Goal: Find specific page/section: Find specific page/section

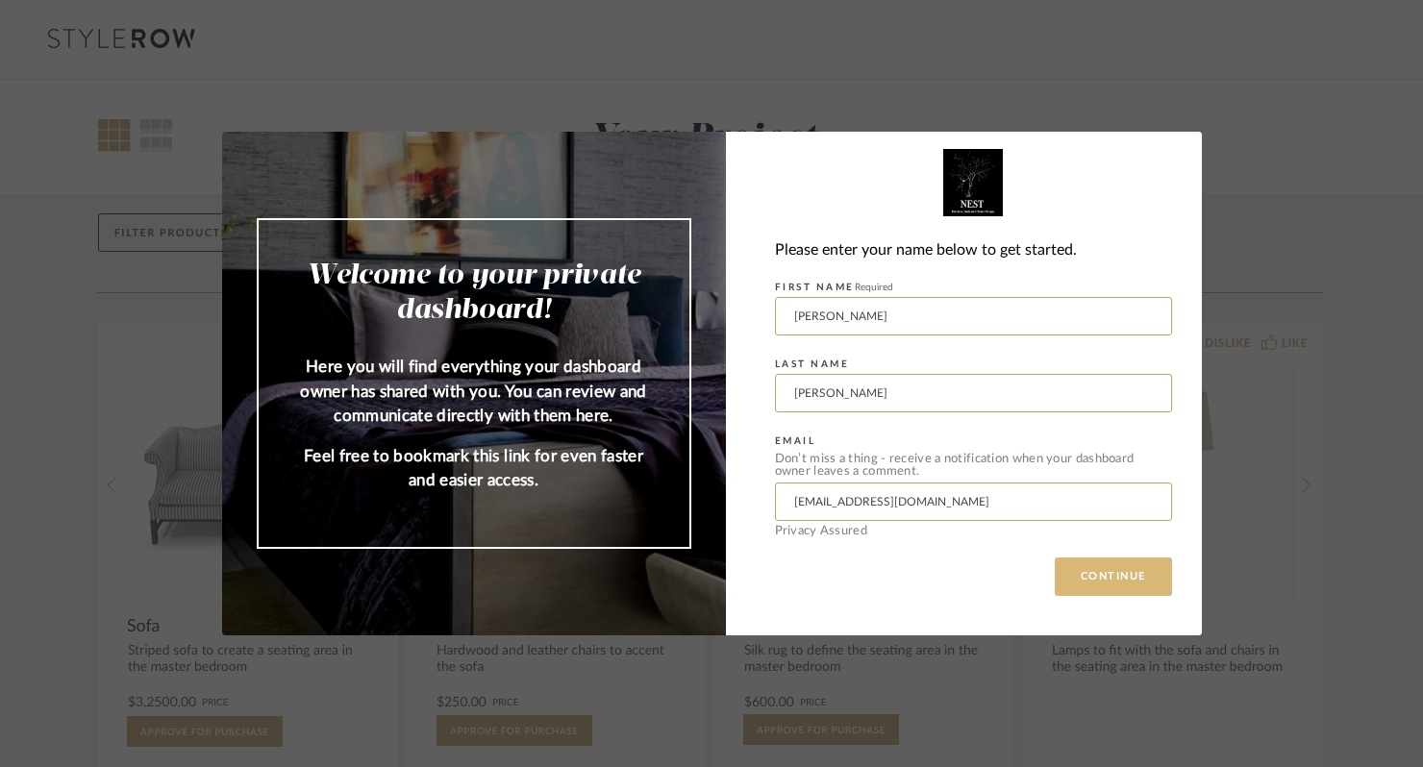
click at [1096, 578] on button "CONTINUE" at bounding box center [1113, 577] width 117 height 38
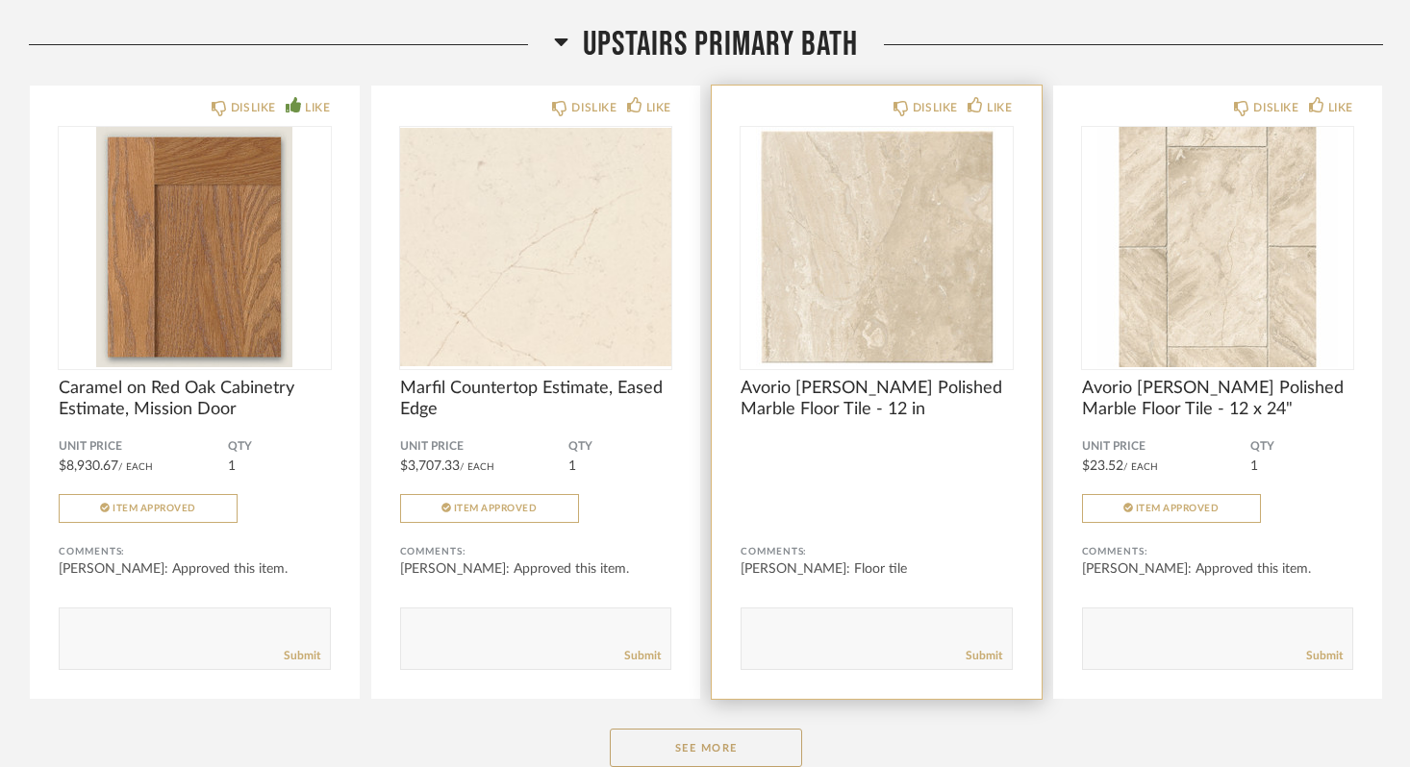
scroll to position [4884, 0]
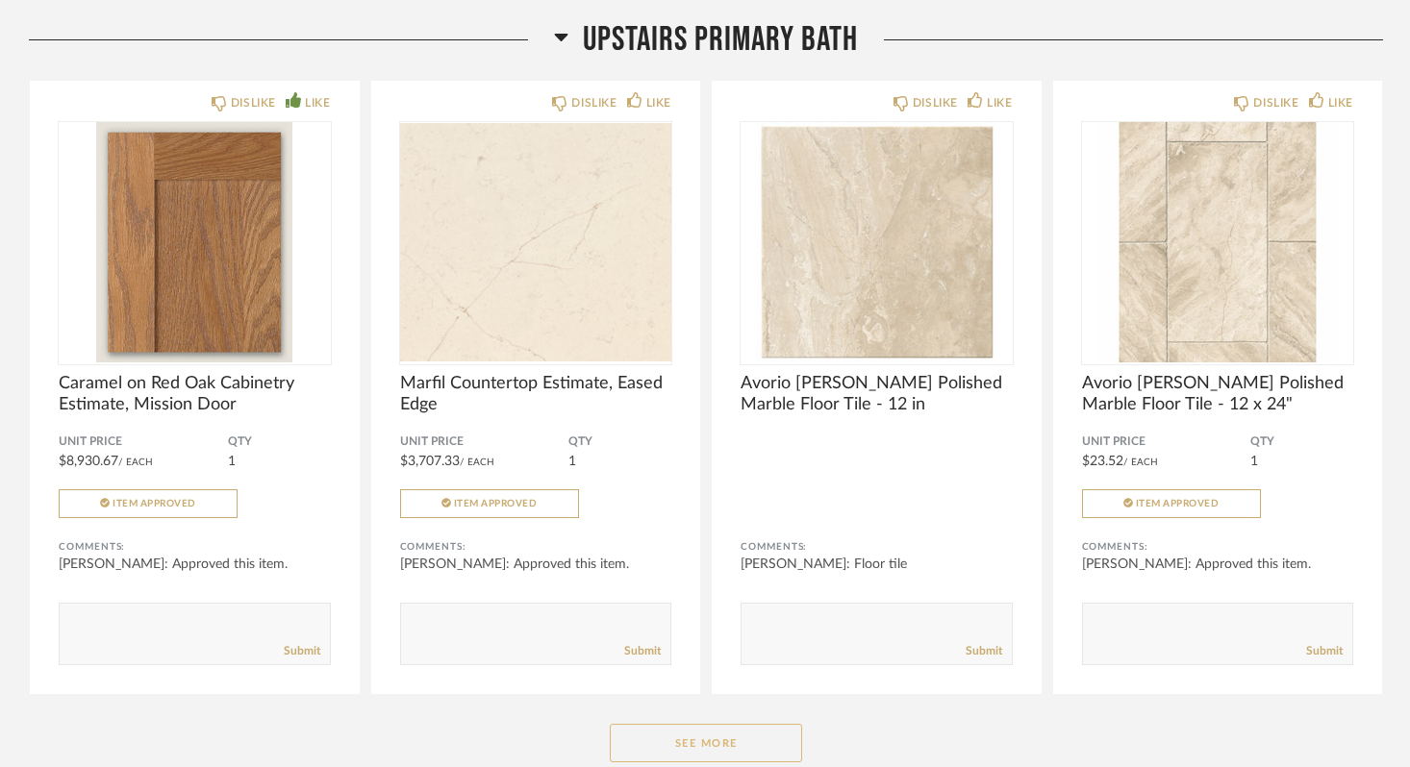
click at [721, 750] on button "See More" at bounding box center [706, 743] width 192 height 38
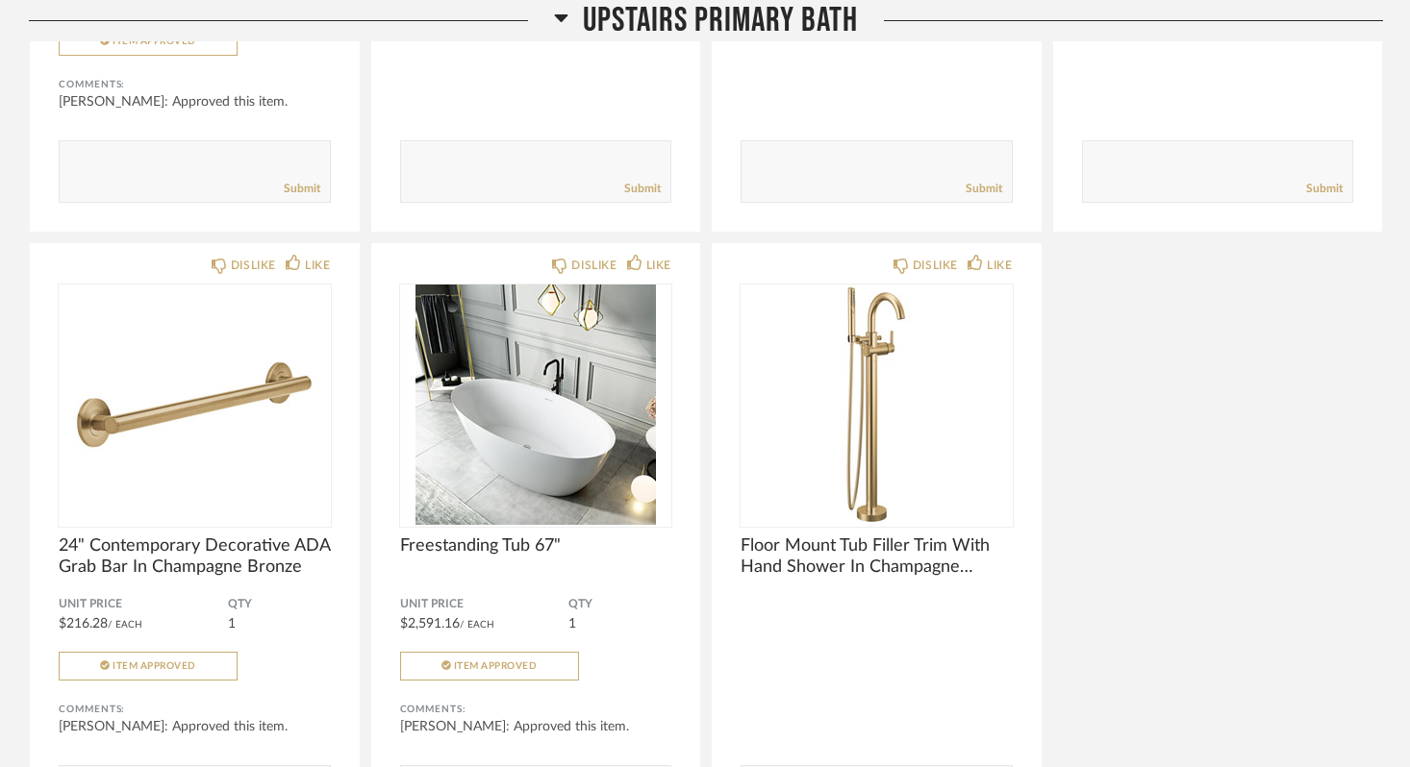
scroll to position [6620, 0]
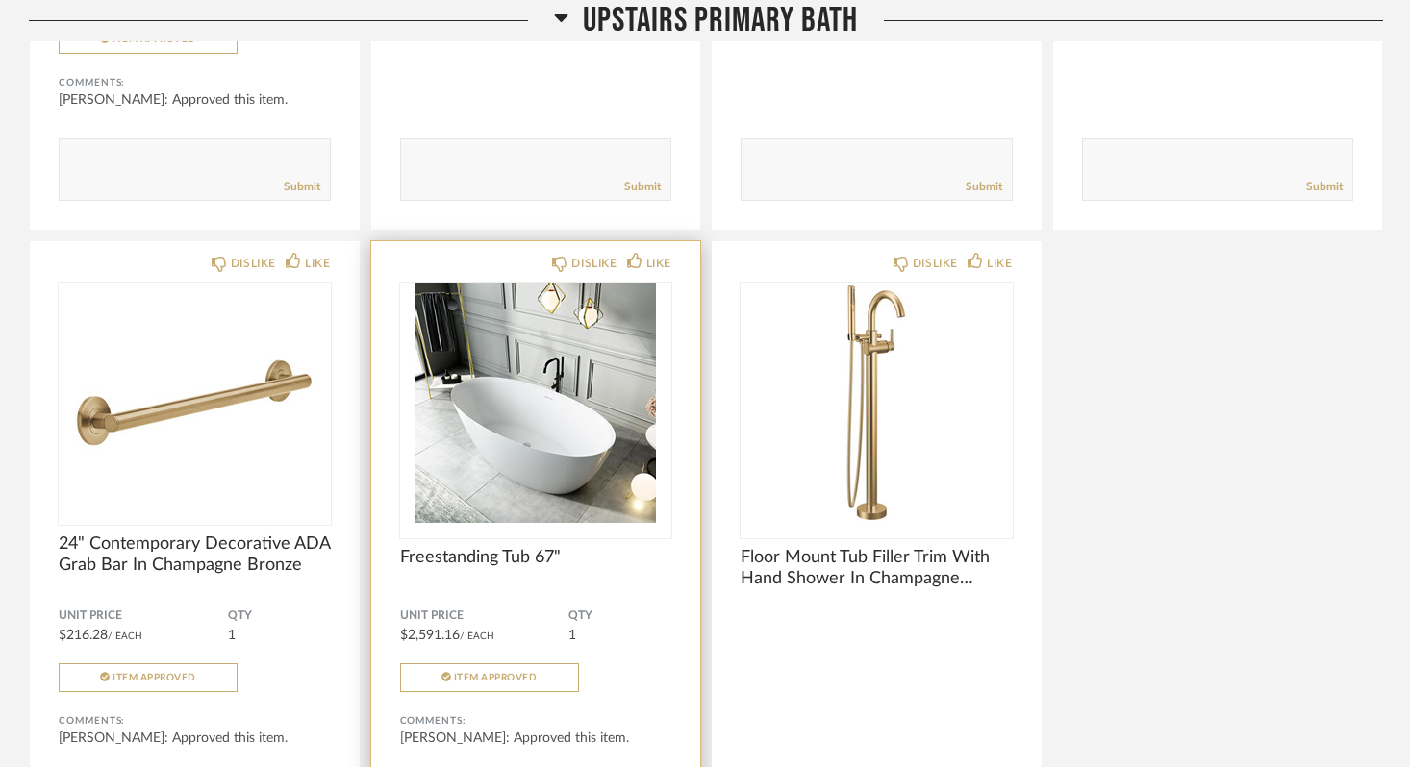
click at [560, 435] on img "0" at bounding box center [536, 403] width 272 height 240
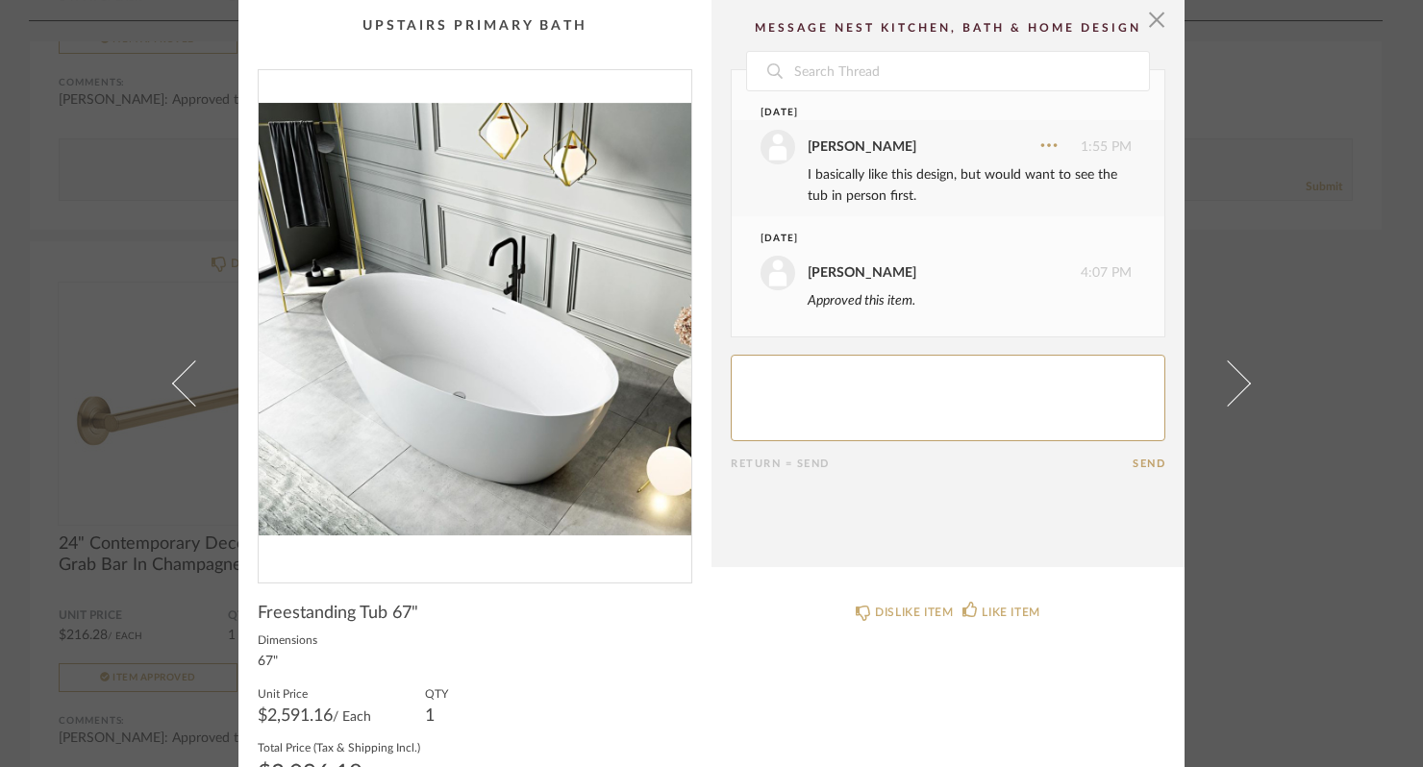
scroll to position [0, 0]
click at [1151, 17] on span "button" at bounding box center [1157, 19] width 38 height 38
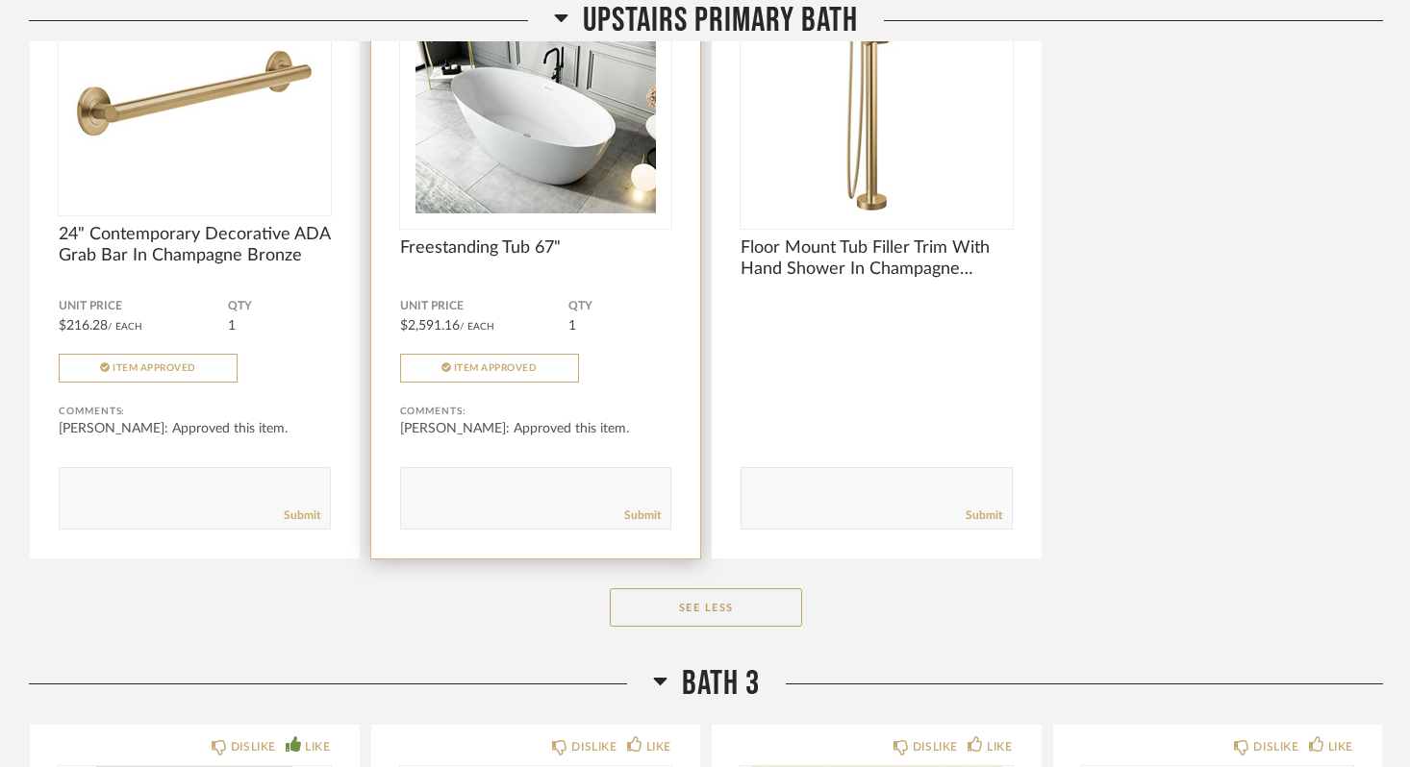
scroll to position [6944, 0]
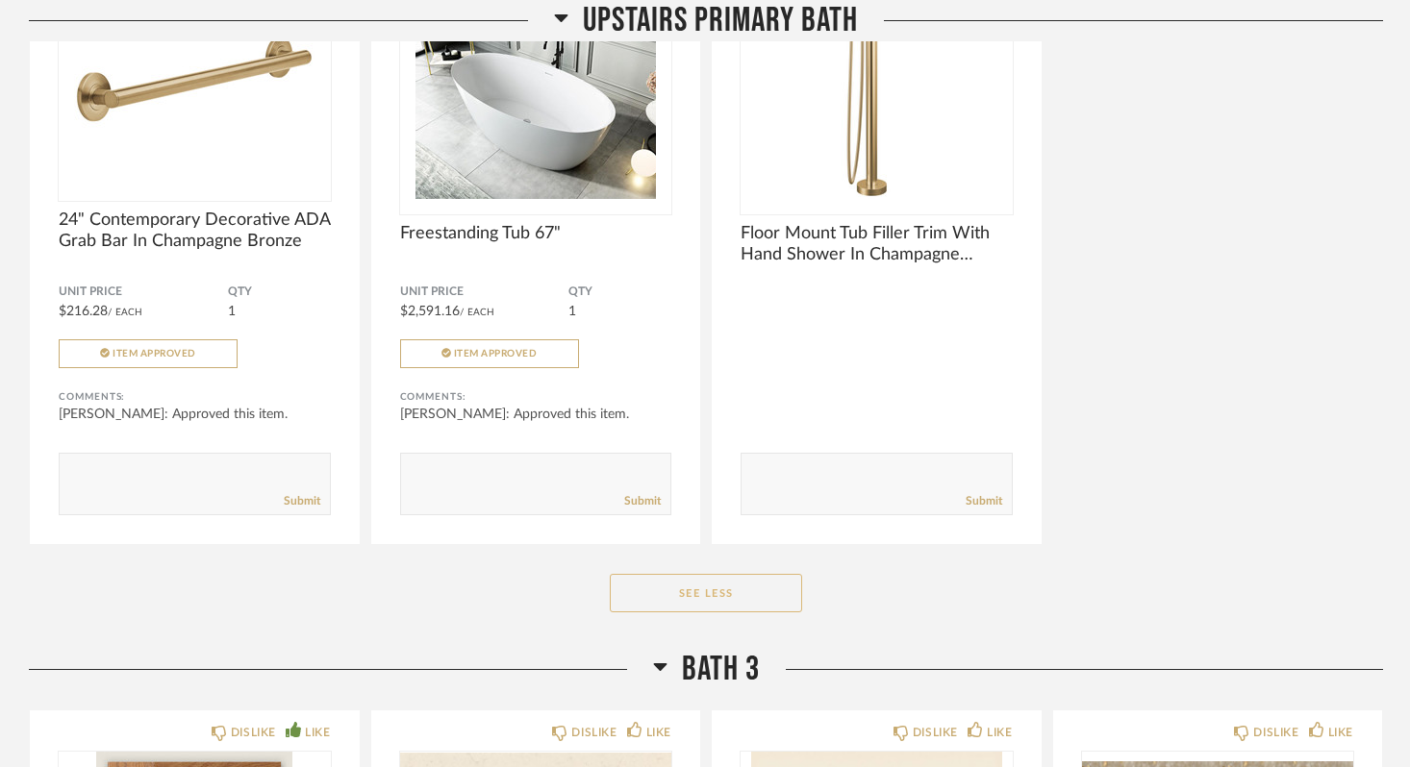
click at [704, 590] on button "See Less" at bounding box center [706, 593] width 192 height 38
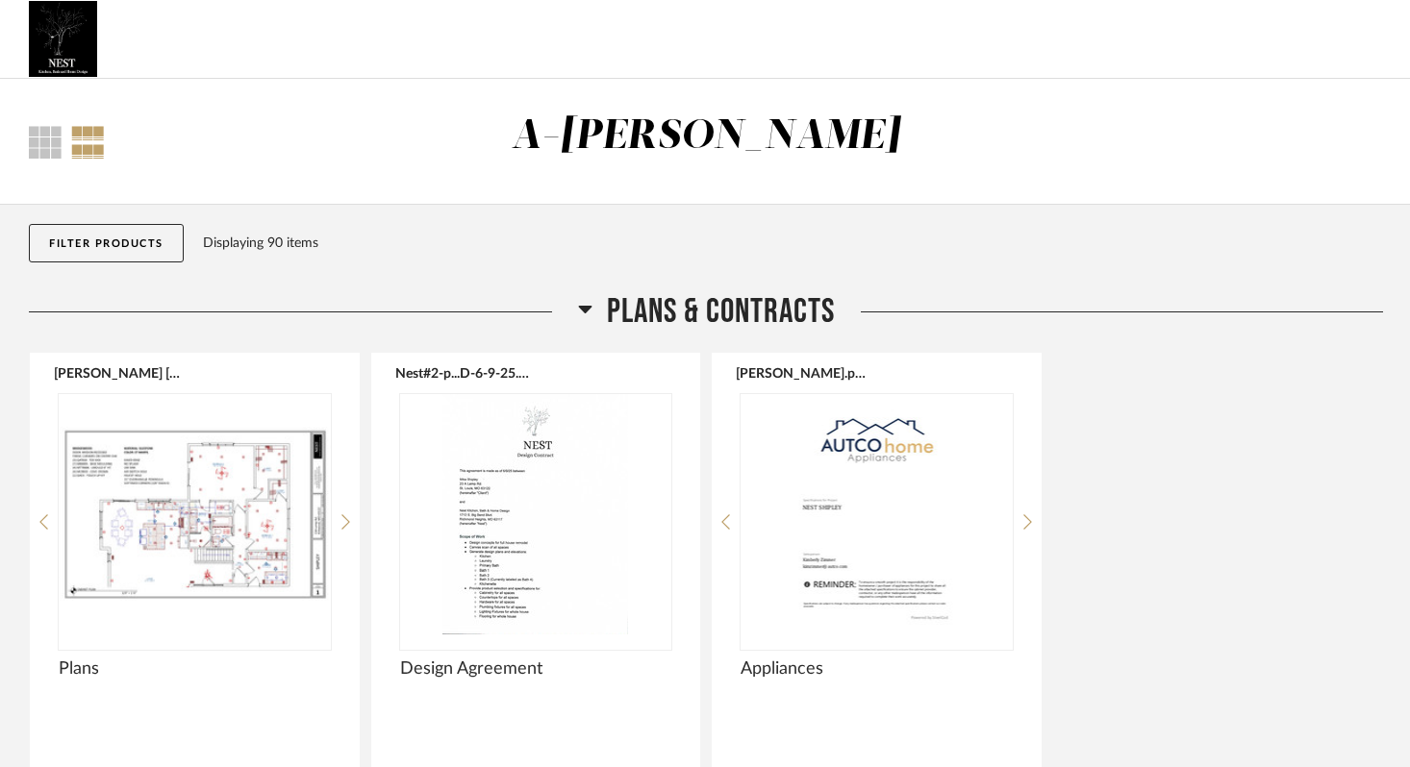
scroll to position [0, 0]
